Goal: Communication & Community: Answer question/provide support

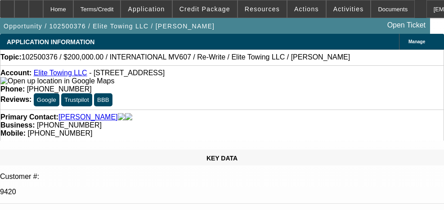
select select "0"
select select "2"
select select "0"
select select "1"
select select "2"
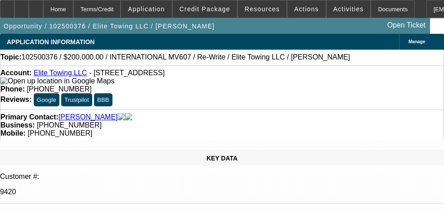
select select "6"
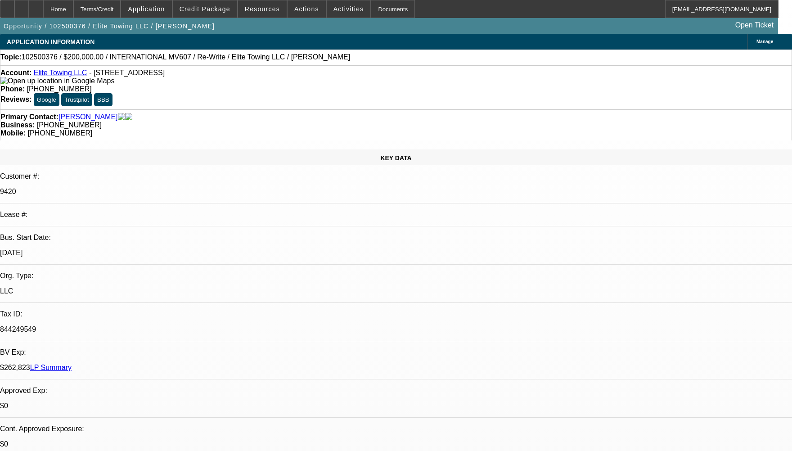
radio input "true"
drag, startPoint x: 691, startPoint y: 152, endPoint x: 690, endPoint y: 167, distance: 15.0
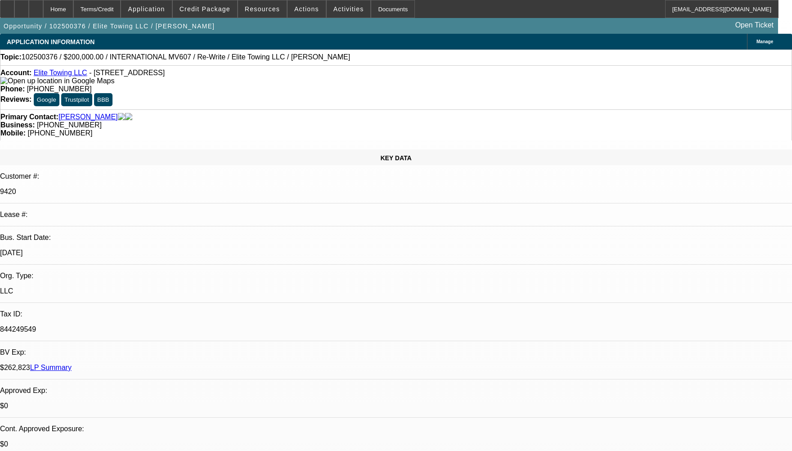
type textarea "CUATOMER HAS 3 ACTIVE CONTRACTS HE HAS BEEN PAYING WELL TO BEACON , THE 08 WAS …"
radio input "true"
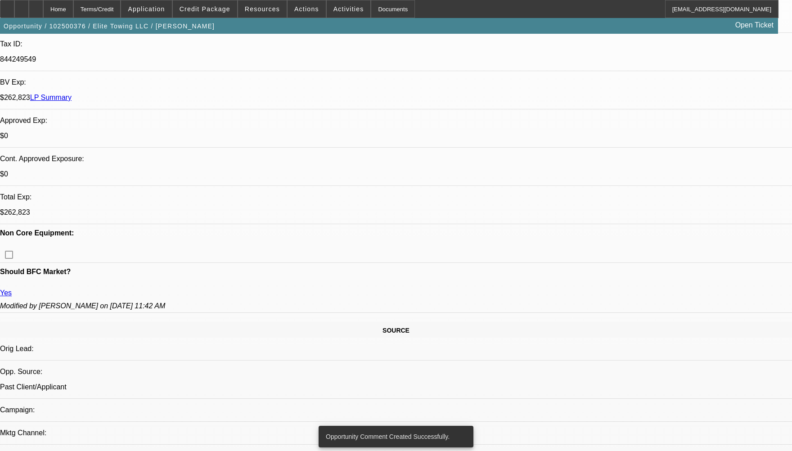
scroll to position [315, 0]
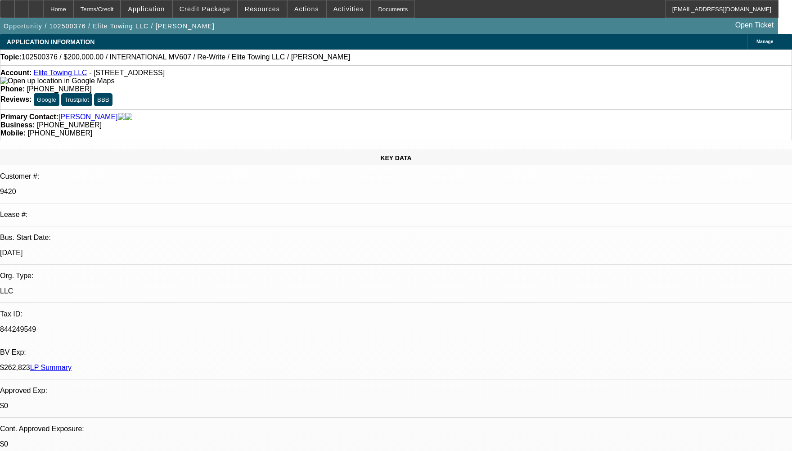
select select "0"
select select "2"
select select "0"
select select "6"
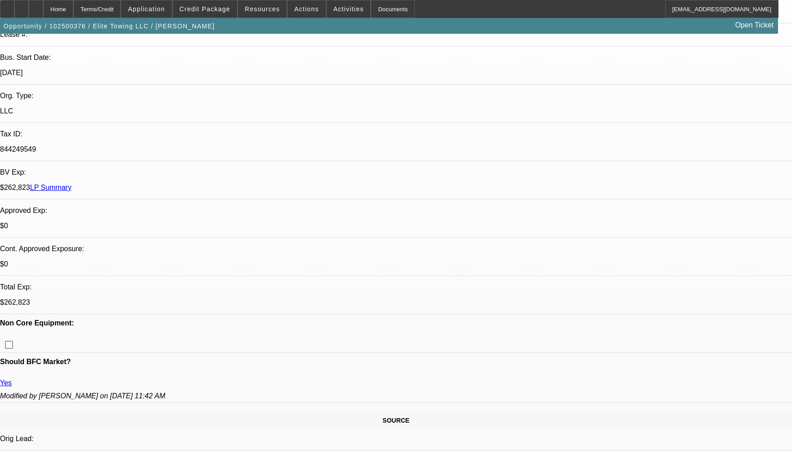
scroll to position [360, 0]
